Goal: Find specific page/section: Find specific page/section

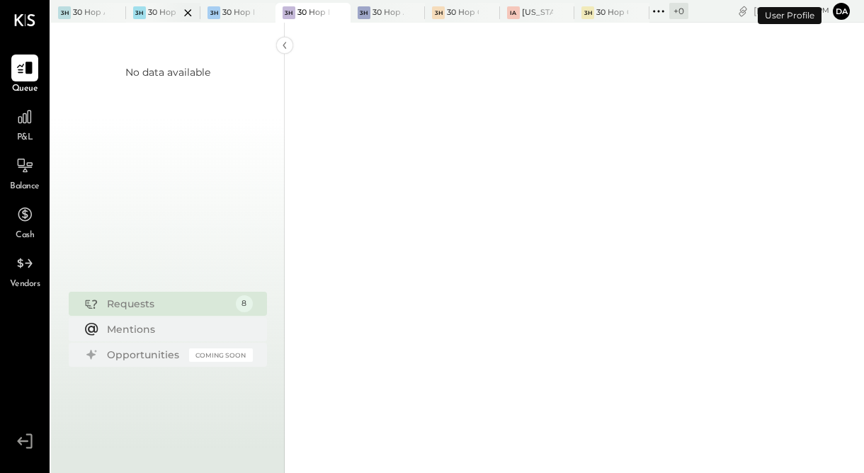
click at [152, 11] on div at bounding box center [176, 12] width 50 height 19
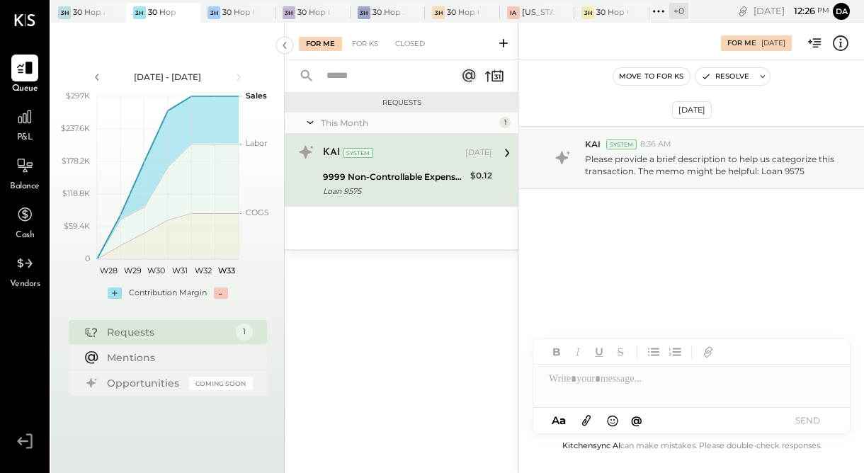
click at [344, 175] on div "9999 Non-Controllable Expenses:Other Income and Expenses:To Be Classified P&L" at bounding box center [394, 177] width 143 height 14
click at [508, 152] on icon at bounding box center [507, 153] width 4 height 8
click at [84, 8] on div at bounding box center [101, 12] width 50 height 19
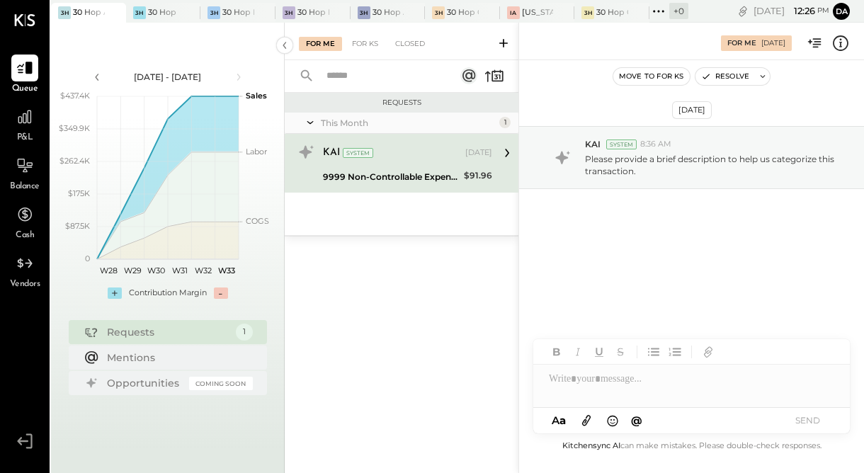
click at [503, 153] on icon at bounding box center [507, 153] width 18 height 18
click at [428, 170] on div "9999 Non-Controllable Expenses:Other Income and Expenses:To Be Classified P&L" at bounding box center [391, 177] width 137 height 14
click at [367, 177] on div "9999 Non-Controllable Expenses:Other Income and Expenses:To Be Classified P&L" at bounding box center [391, 177] width 137 height 14
click at [238, 79] on icon at bounding box center [238, 77] width 4 height 7
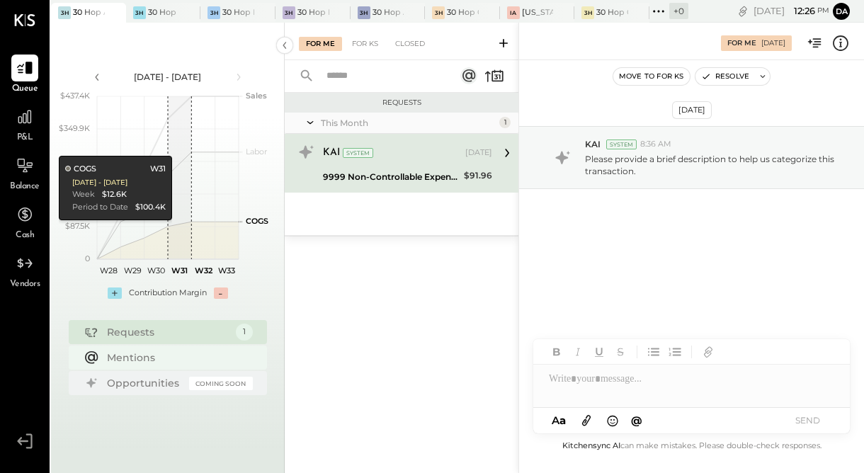
click at [132, 362] on div "Mentions" at bounding box center [176, 357] width 139 height 14
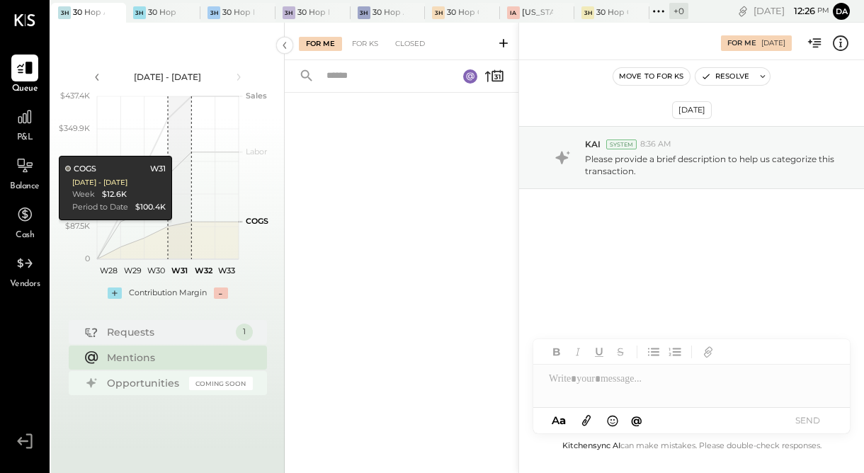
click at [130, 382] on div "Opportunities" at bounding box center [144, 383] width 75 height 14
click at [125, 330] on div "Requests" at bounding box center [168, 332] width 122 height 14
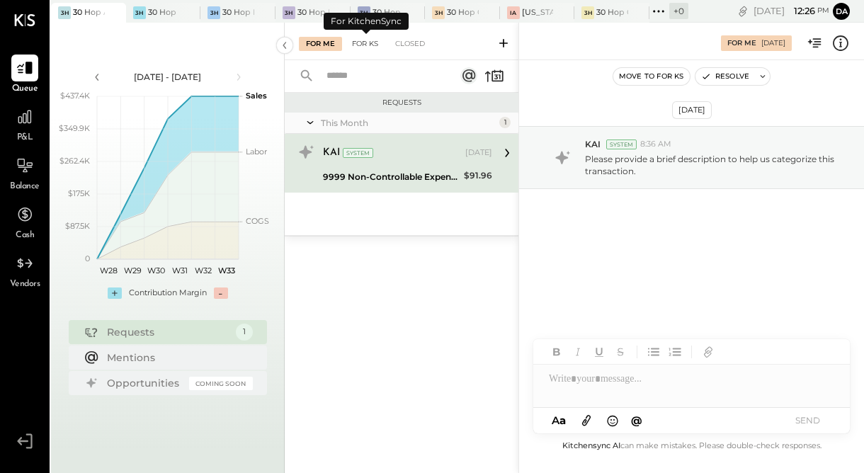
click at [379, 45] on div "For KS" at bounding box center [365, 44] width 40 height 14
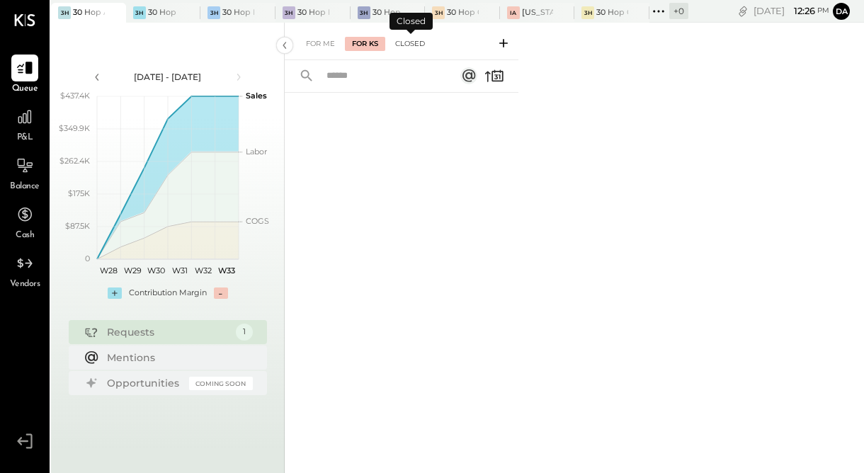
click at [413, 45] on div "Closed" at bounding box center [410, 44] width 44 height 14
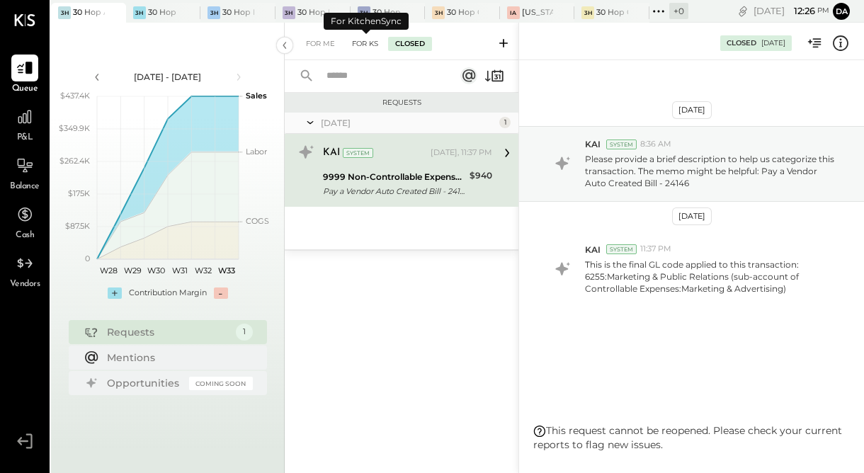
click at [355, 45] on div "For KS" at bounding box center [365, 44] width 40 height 14
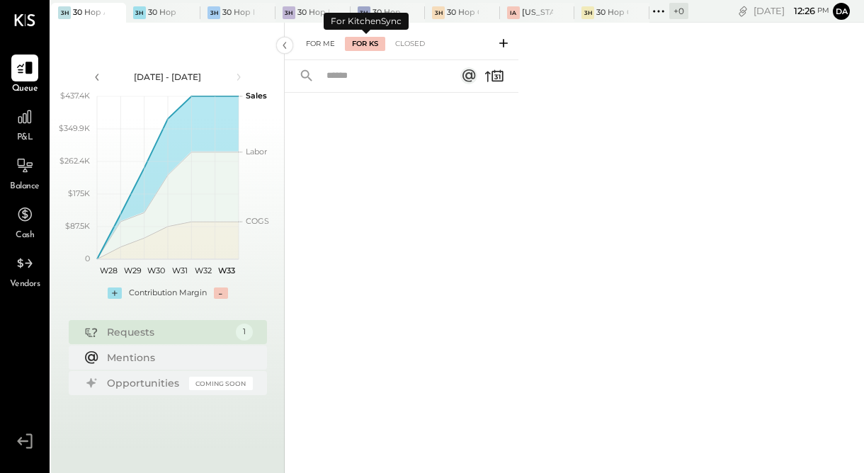
click at [321, 45] on div "For Me" at bounding box center [320, 44] width 43 height 14
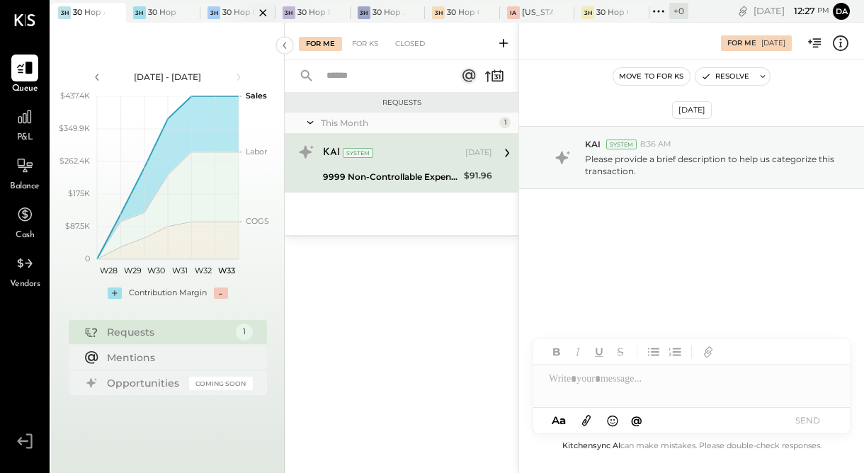
click at [231, 17] on div at bounding box center [251, 12] width 50 height 19
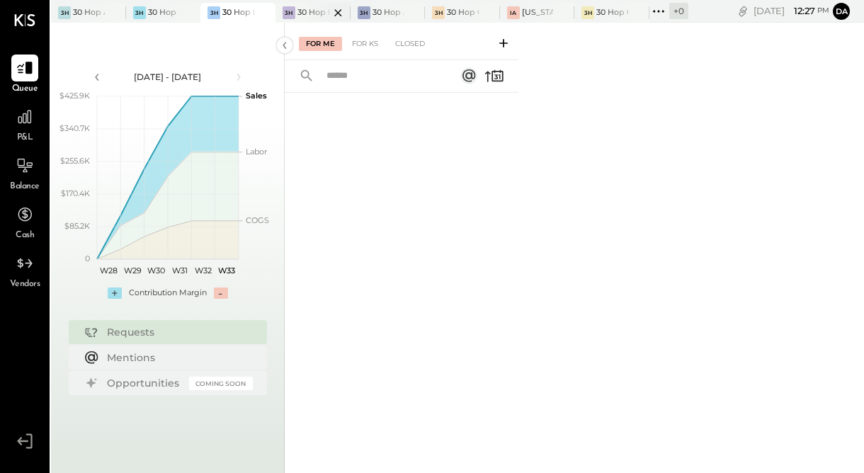
click at [305, 5] on div at bounding box center [326, 12] width 50 height 19
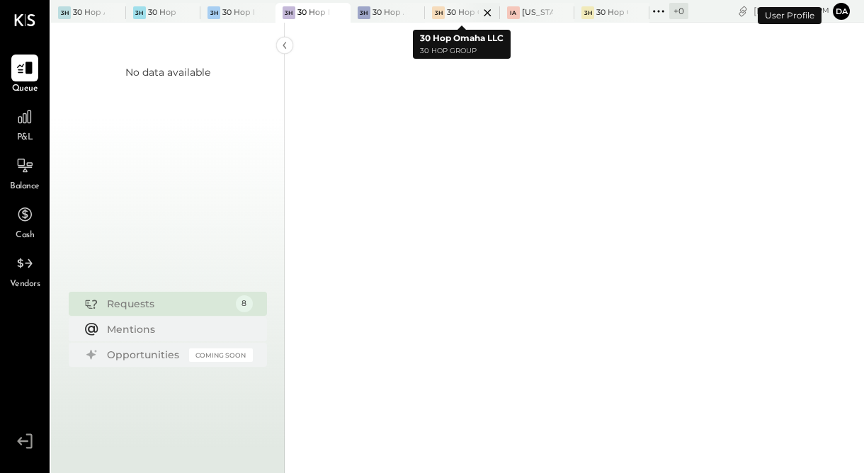
click at [463, 13] on div at bounding box center [475, 12] width 50 height 19
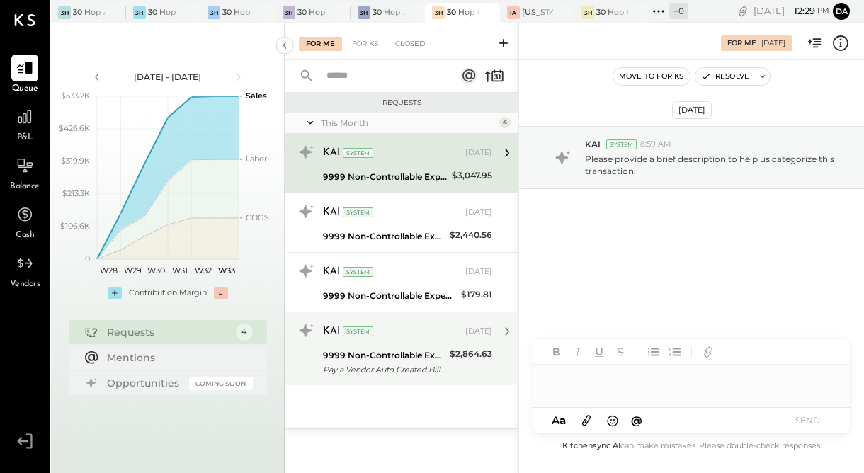
click at [355, 358] on div "9999 Non-Controllable Expenses:Other Income and Expenses:To Be Classified P&L" at bounding box center [384, 355] width 122 height 14
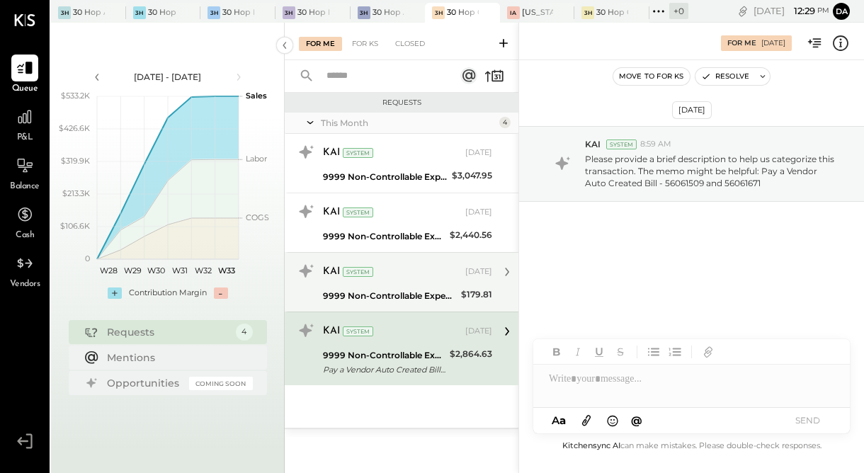
click at [368, 292] on div "9999 Non-Controllable Expenses:Other Income and Expenses:To Be Classified P&L" at bounding box center [390, 296] width 134 height 14
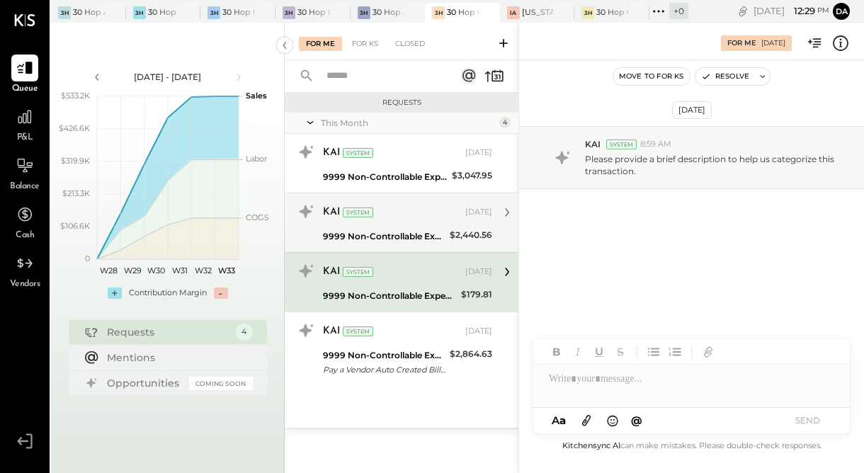
click at [376, 242] on div "9999 Non-Controllable Expenses:Other Income and Expenses:To Be Classified P&L" at bounding box center [384, 236] width 122 height 14
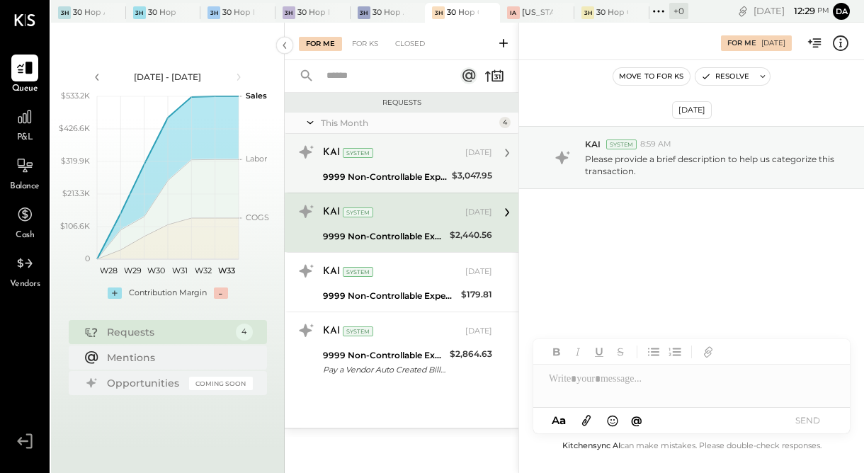
click at [378, 183] on div "9999 Non-Controllable Expenses:Other Income and Expenses:To Be Classified P&L" at bounding box center [385, 177] width 125 height 14
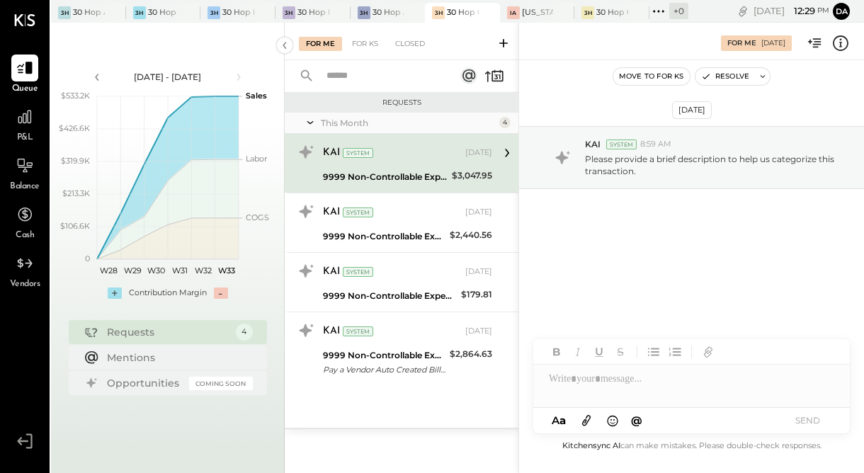
click at [402, 161] on div "KAI System Aug 01, 2025" at bounding box center [407, 153] width 169 height 20
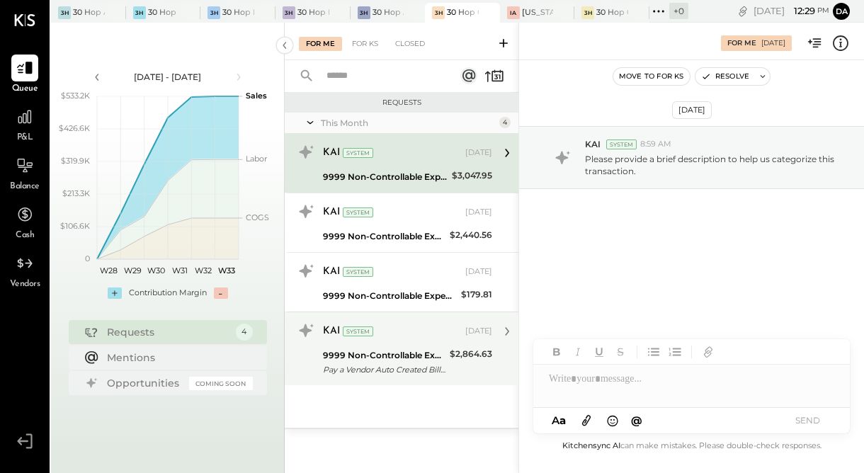
click at [432, 360] on div "9999 Non-Controllable Expenses:Other Income and Expenses:To Be Classified P&L" at bounding box center [384, 355] width 122 height 14
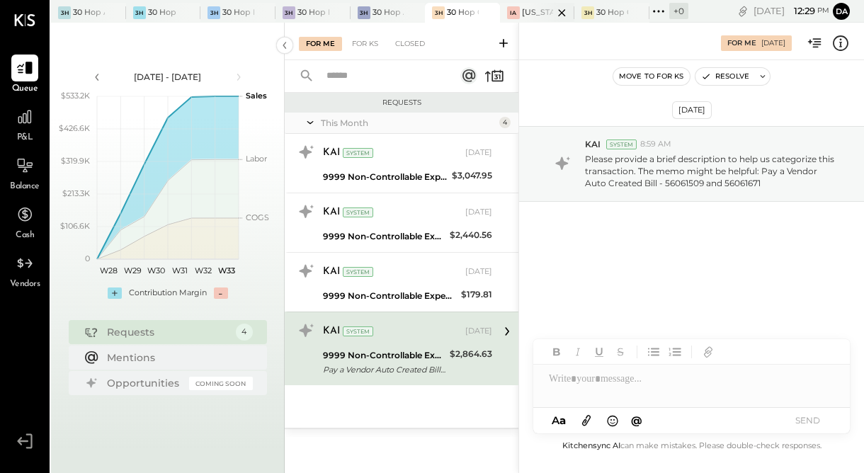
click at [530, 13] on div at bounding box center [550, 12] width 50 height 19
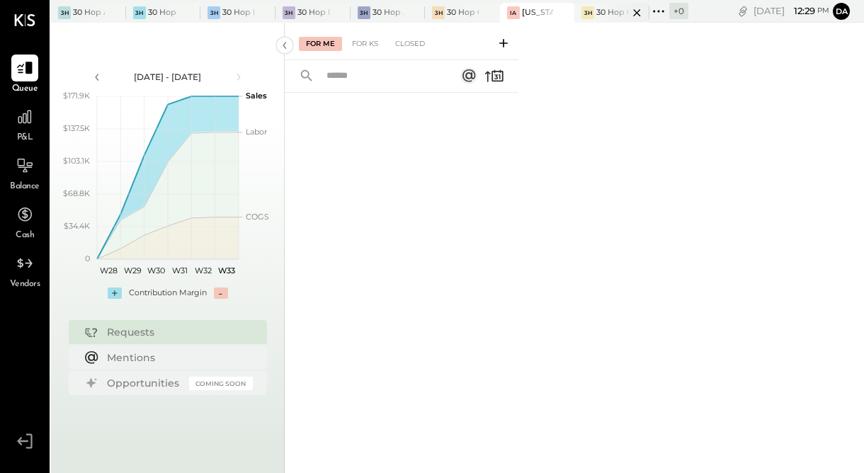
click at [608, 9] on div at bounding box center [625, 12] width 50 height 19
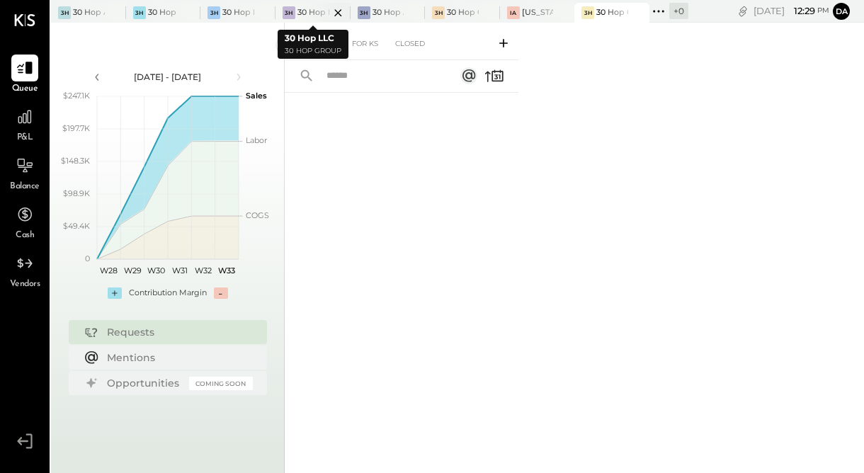
click at [303, 8] on div at bounding box center [326, 12] width 50 height 19
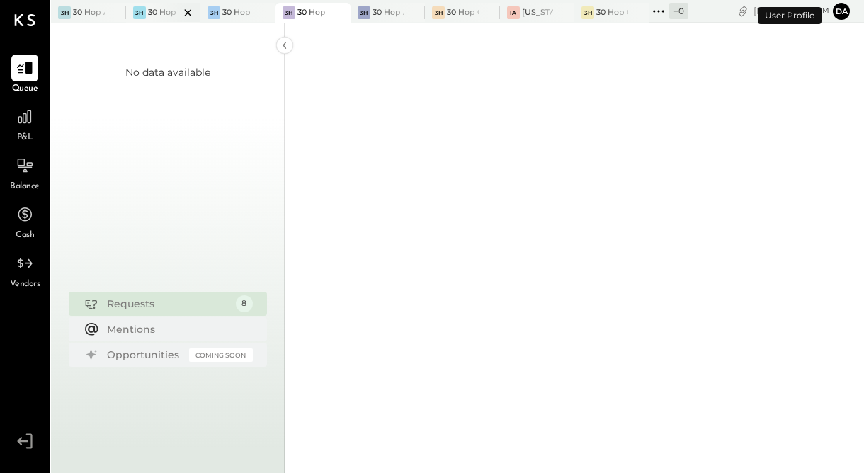
click at [174, 16] on div at bounding box center [176, 12] width 50 height 19
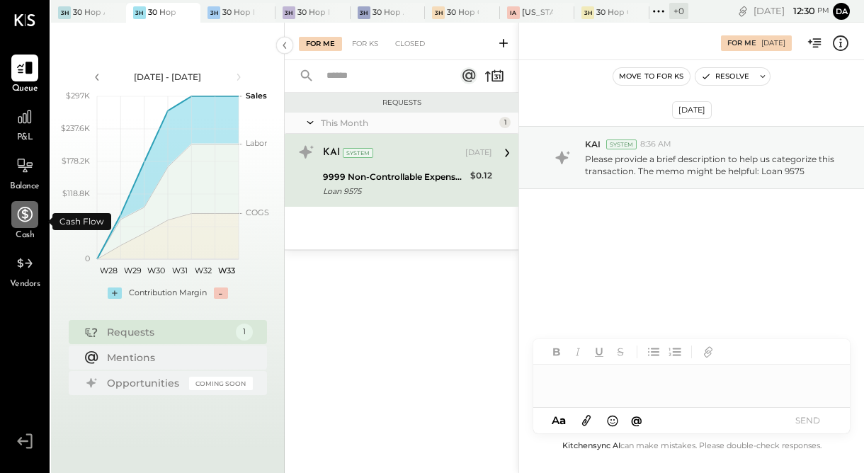
click at [24, 225] on div at bounding box center [24, 214] width 27 height 27
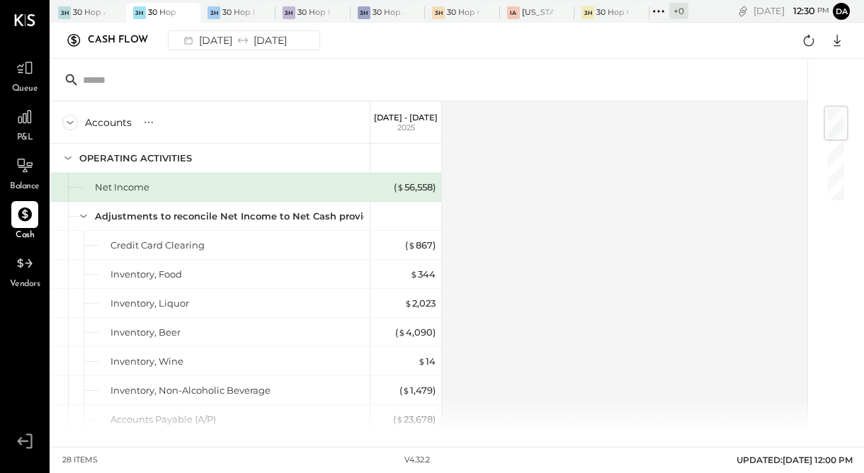
click at [117, 190] on div "Net Income" at bounding box center [122, 187] width 55 height 13
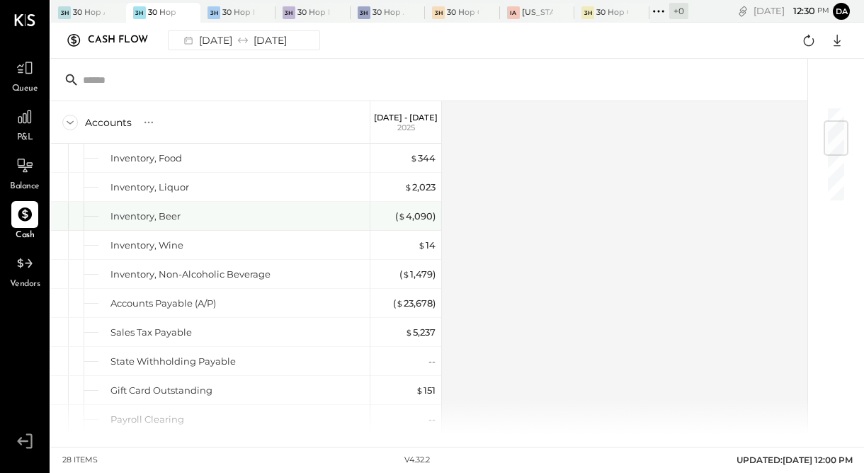
scroll to position [125, 0]
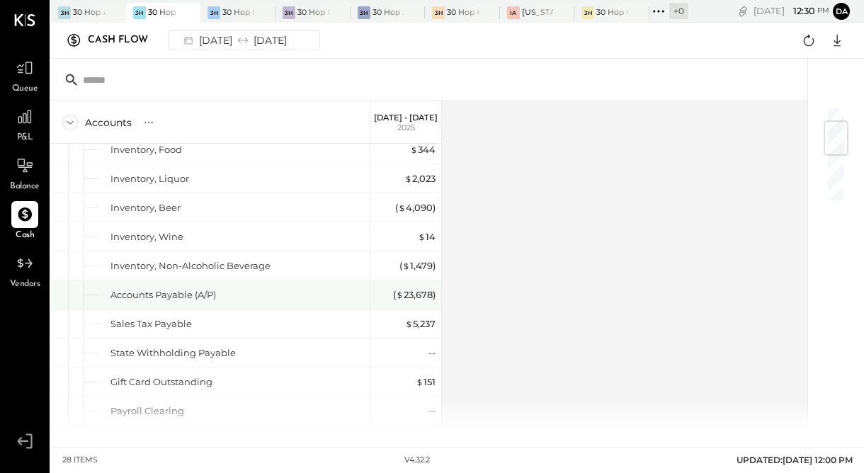
click at [180, 294] on div "Accounts Payable (A/P)" at bounding box center [162, 294] width 105 height 13
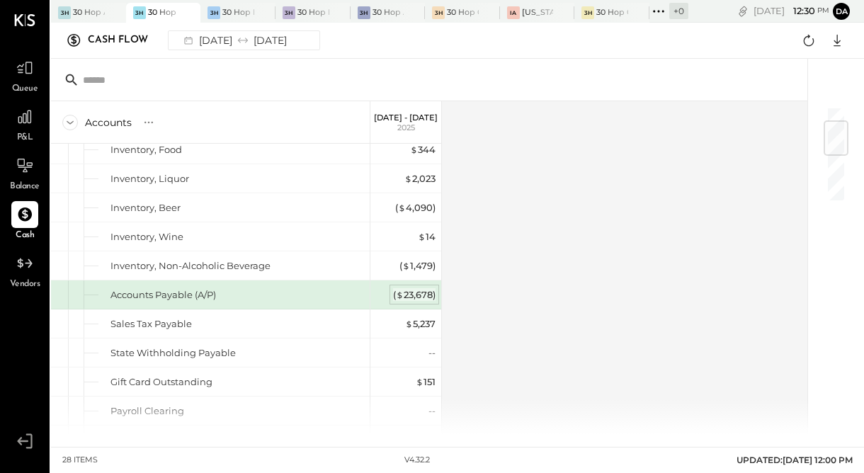
click at [413, 290] on div "( $ 23,678 )" at bounding box center [414, 294] width 42 height 13
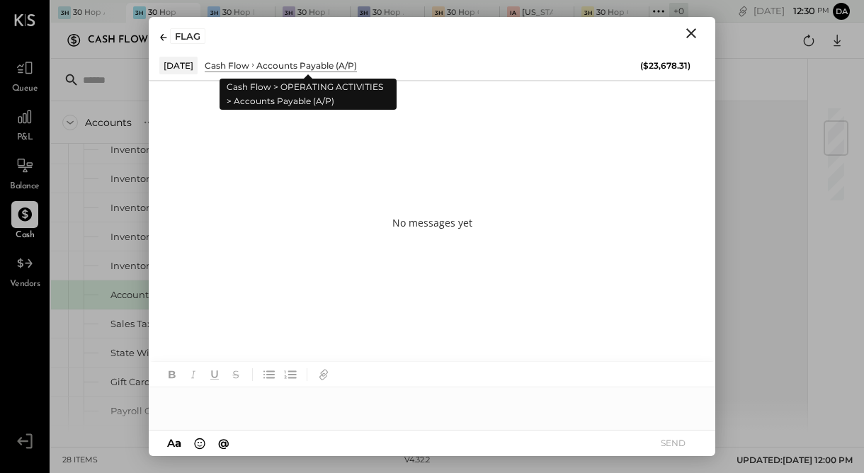
click at [284, 67] on div "Accounts Payable (A/P)" at bounding box center [306, 65] width 101 height 12
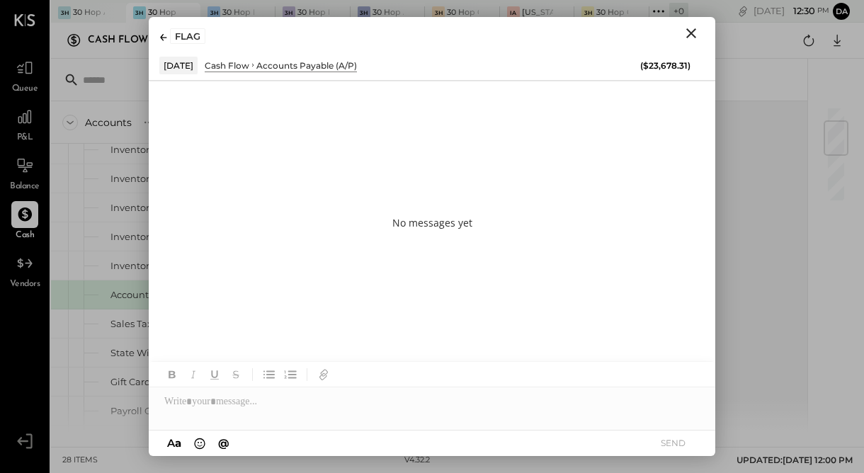
click at [690, 33] on icon "Close" at bounding box center [691, 33] width 10 height 10
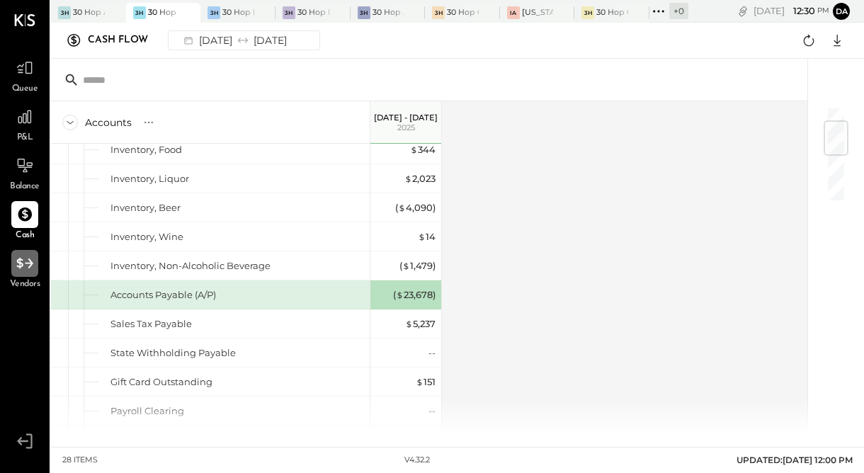
click at [24, 260] on icon at bounding box center [25, 263] width 18 height 18
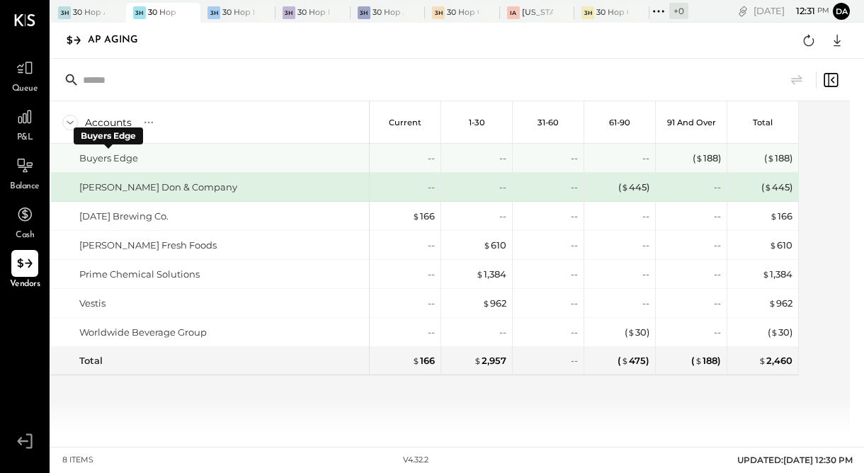
click at [116, 154] on div "Buyers Edge" at bounding box center [108, 158] width 59 height 13
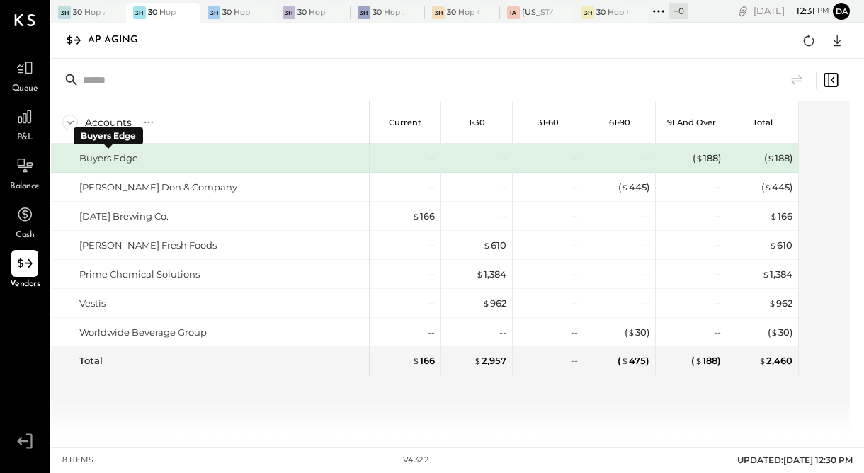
click at [116, 154] on div "Buyers Edge" at bounding box center [108, 158] width 59 height 13
click at [21, 106] on div at bounding box center [24, 116] width 27 height 27
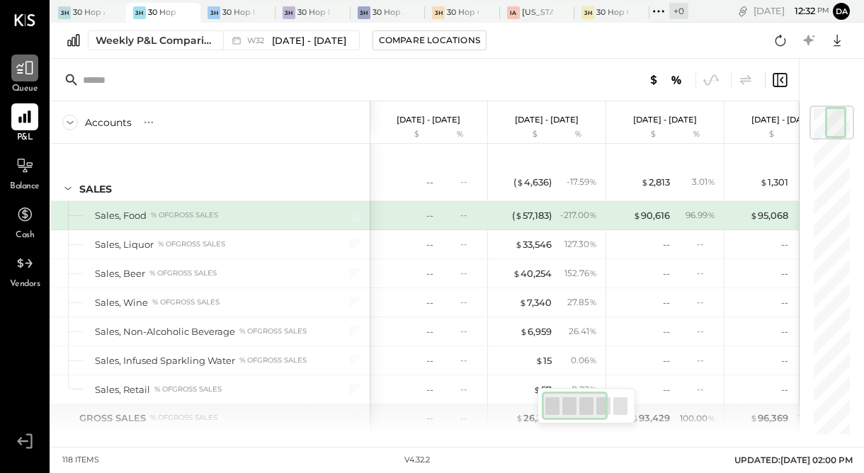
click at [26, 73] on icon at bounding box center [25, 68] width 18 height 18
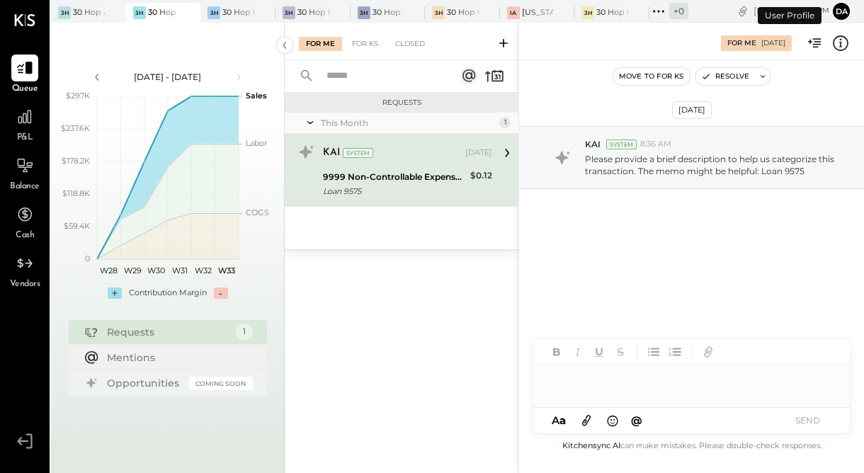
click at [842, 4] on button "Da" at bounding box center [841, 11] width 17 height 17
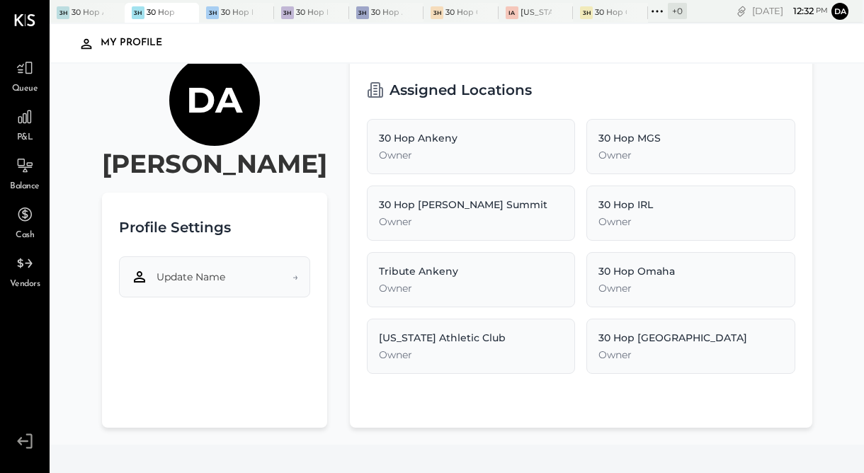
click at [169, 273] on span "Update Name" at bounding box center [190, 277] width 69 height 14
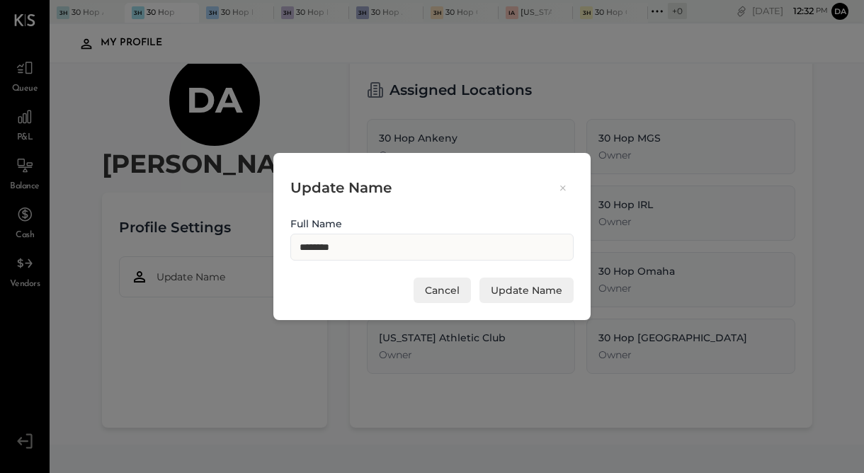
click at [560, 189] on icon at bounding box center [562, 187] width 13 height 13
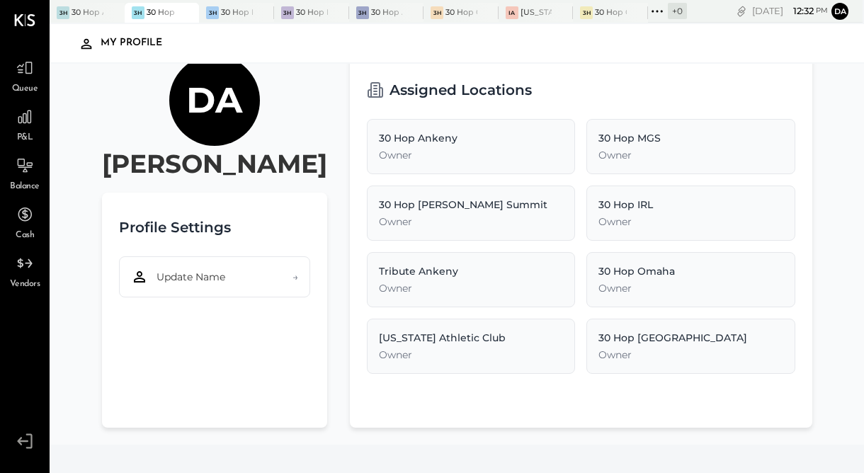
click at [752, 16] on div "Mon, Aug 11 12 : 32 pm" at bounding box center [790, 10] width 76 height 13
click at [837, 5] on button "Da" at bounding box center [839, 11] width 17 height 17
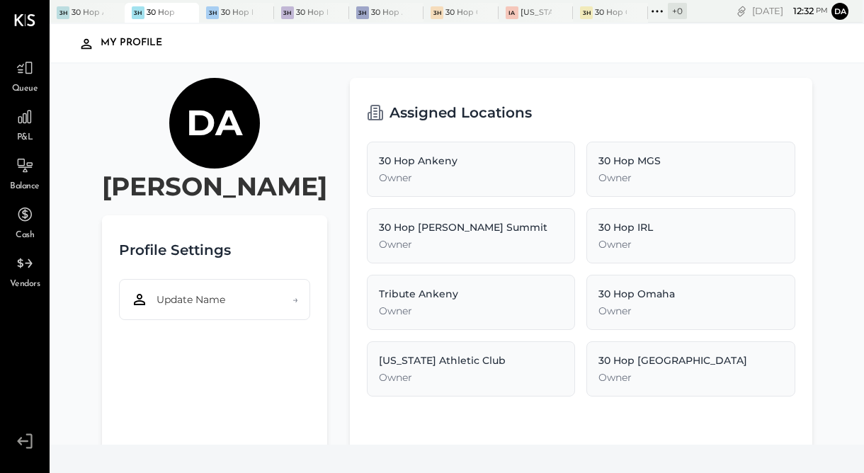
click at [680, 9] on div "+ 0" at bounding box center [677, 11] width 19 height 16
click at [561, 64] on div "Da Dan Blum Profile Settings Update Name → Assigned Locations 30 Hop Ankeny Own…" at bounding box center [457, 254] width 814 height 381
click at [81, 16] on div at bounding box center [100, 12] width 50 height 19
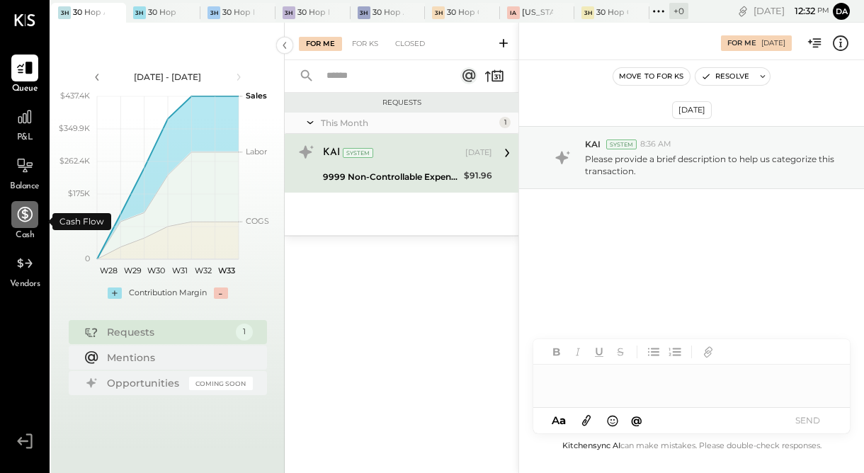
click at [23, 218] on icon at bounding box center [25, 214] width 18 height 18
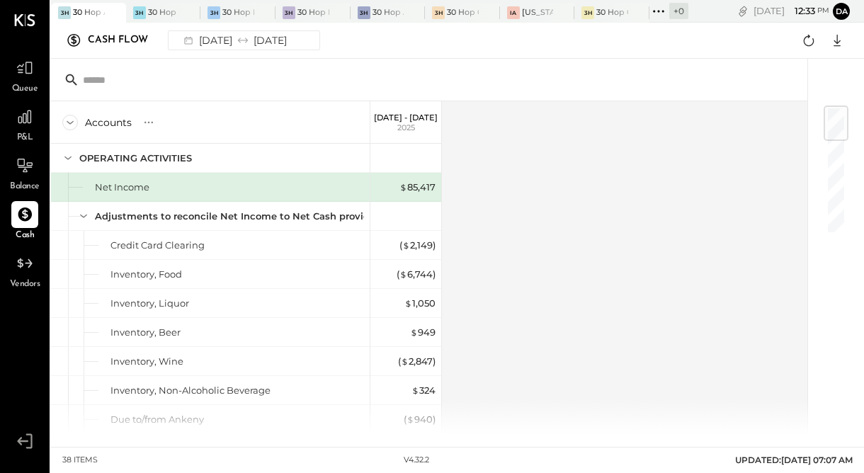
click at [846, 156] on div at bounding box center [828, 246] width 42 height 375
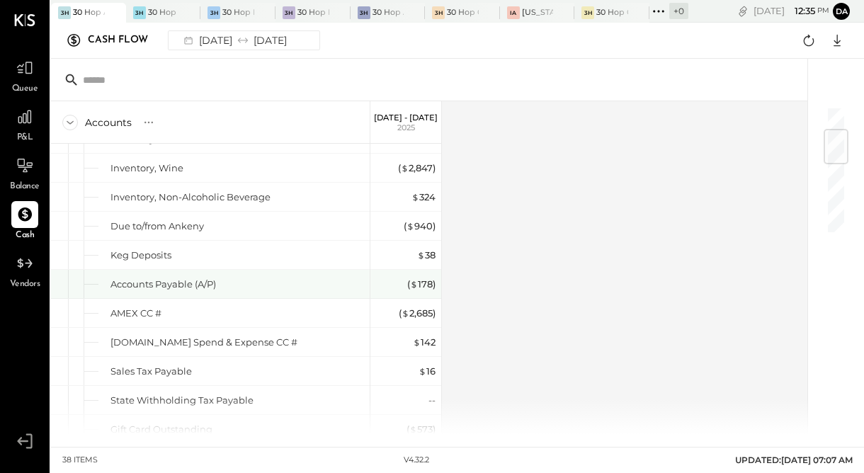
click at [188, 288] on div "Accounts Payable (A/P)" at bounding box center [162, 284] width 105 height 13
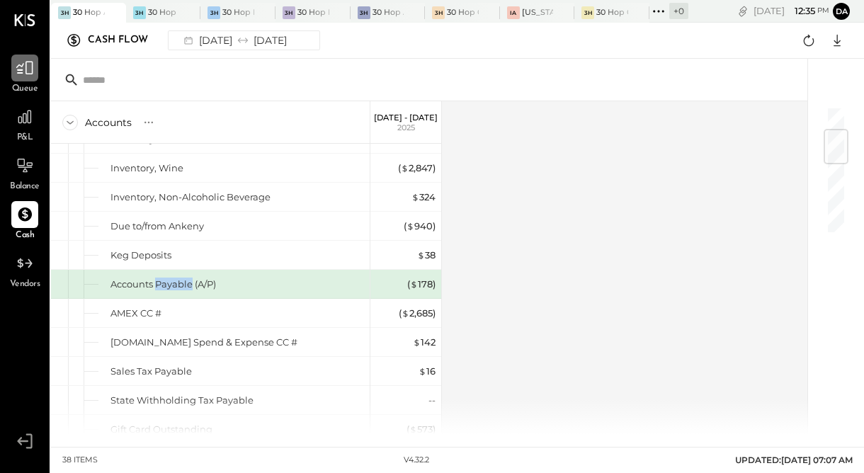
click at [30, 72] on icon at bounding box center [25, 68] width 18 height 18
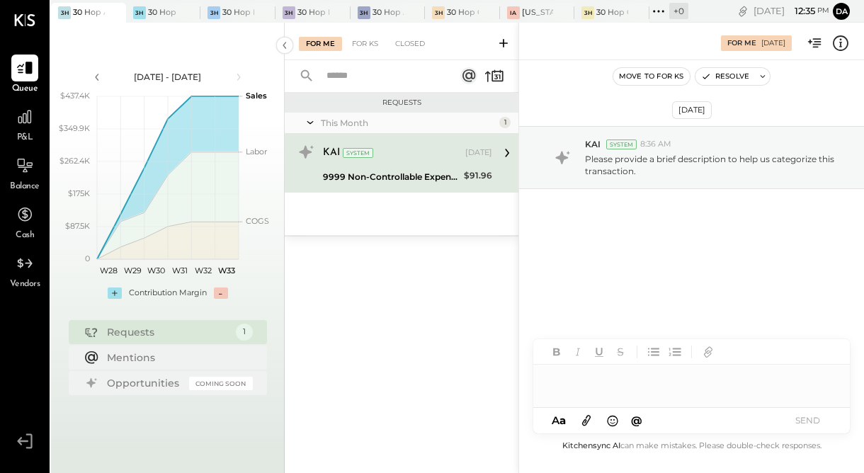
click at [505, 154] on icon at bounding box center [507, 153] width 18 height 18
